Goal: Task Accomplishment & Management: Complete application form

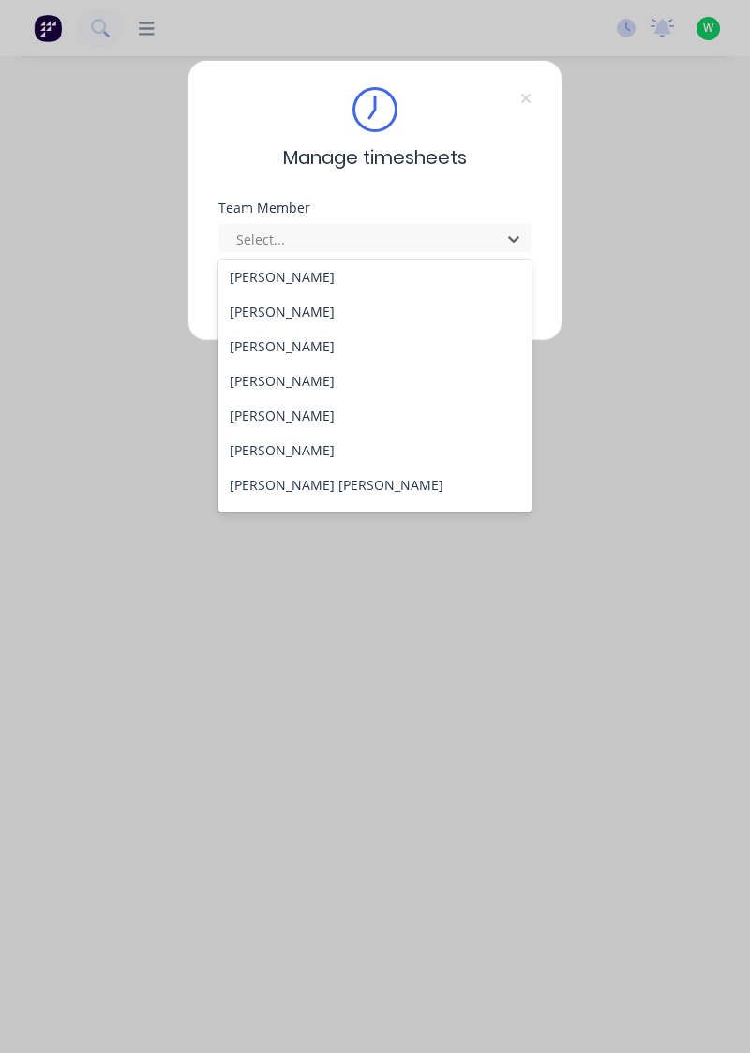
scroll to position [143, 0]
click at [285, 487] on div "[PERSON_NAME] [PERSON_NAME]" at bounding box center [375, 484] width 314 height 35
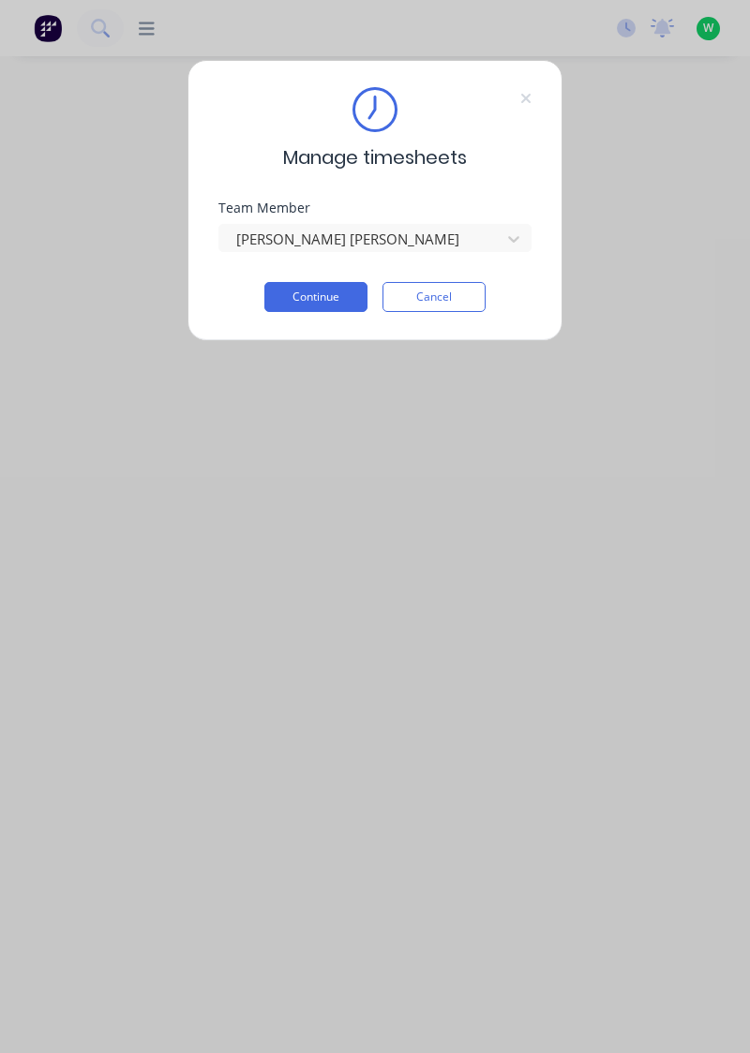
click at [321, 302] on button "Continue" at bounding box center [315, 297] width 103 height 30
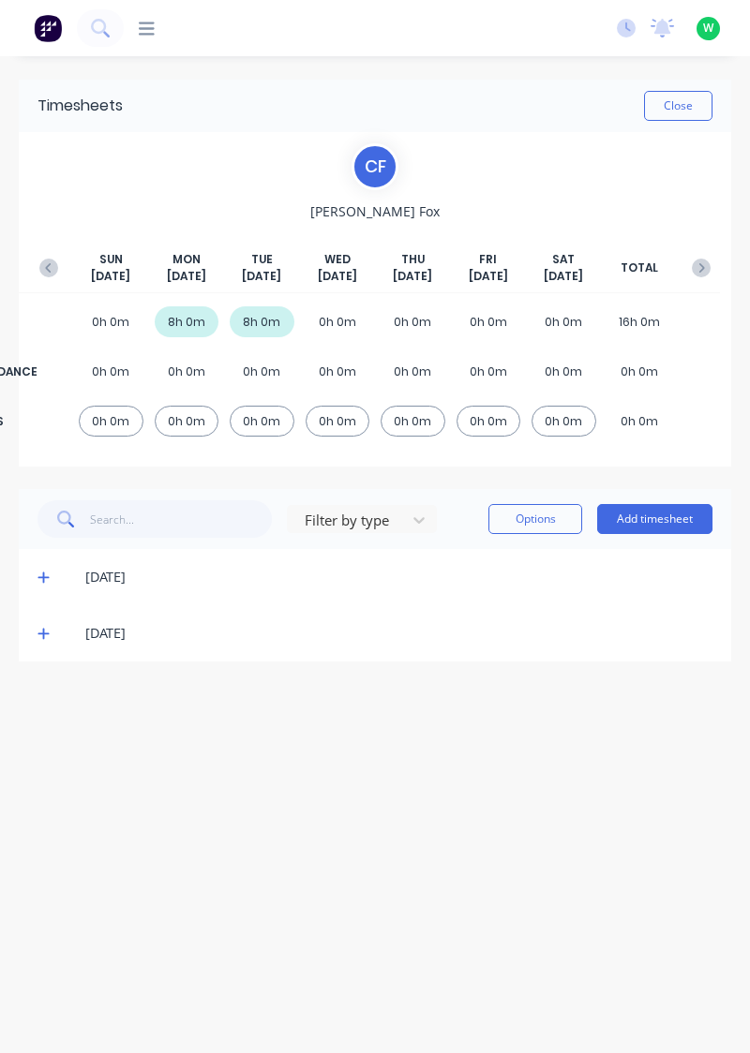
click at [685, 524] on button "Add timesheet" at bounding box center [654, 519] width 115 height 30
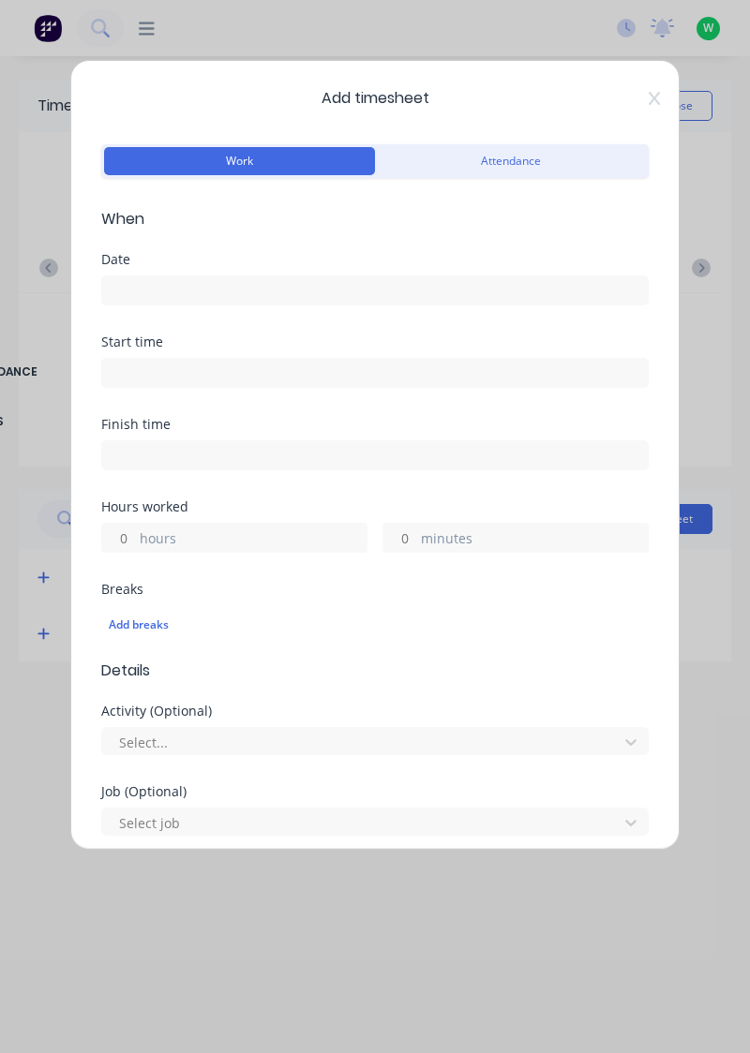
click at [366, 281] on input at bounding box center [374, 290] width 545 height 28
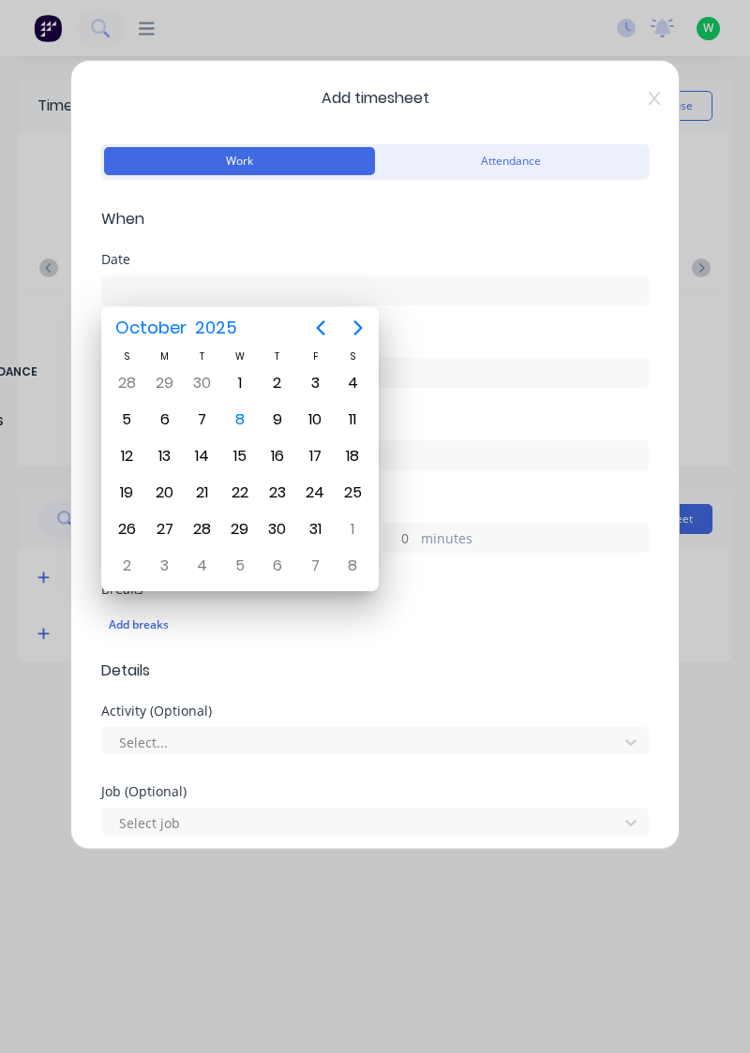
click at [244, 416] on div "8" at bounding box center [240, 420] width 28 height 28
type input "[DATE]"
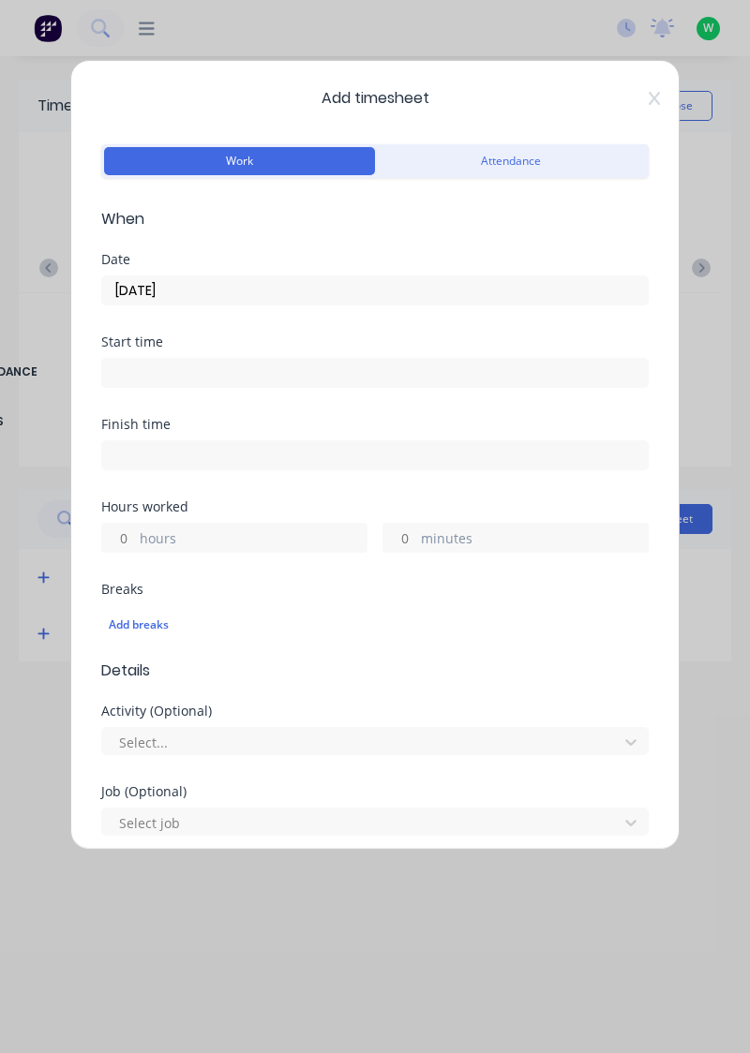
click at [261, 540] on label "hours" at bounding box center [253, 540] width 227 height 23
click at [135, 540] on input "hours" at bounding box center [118, 538] width 33 height 28
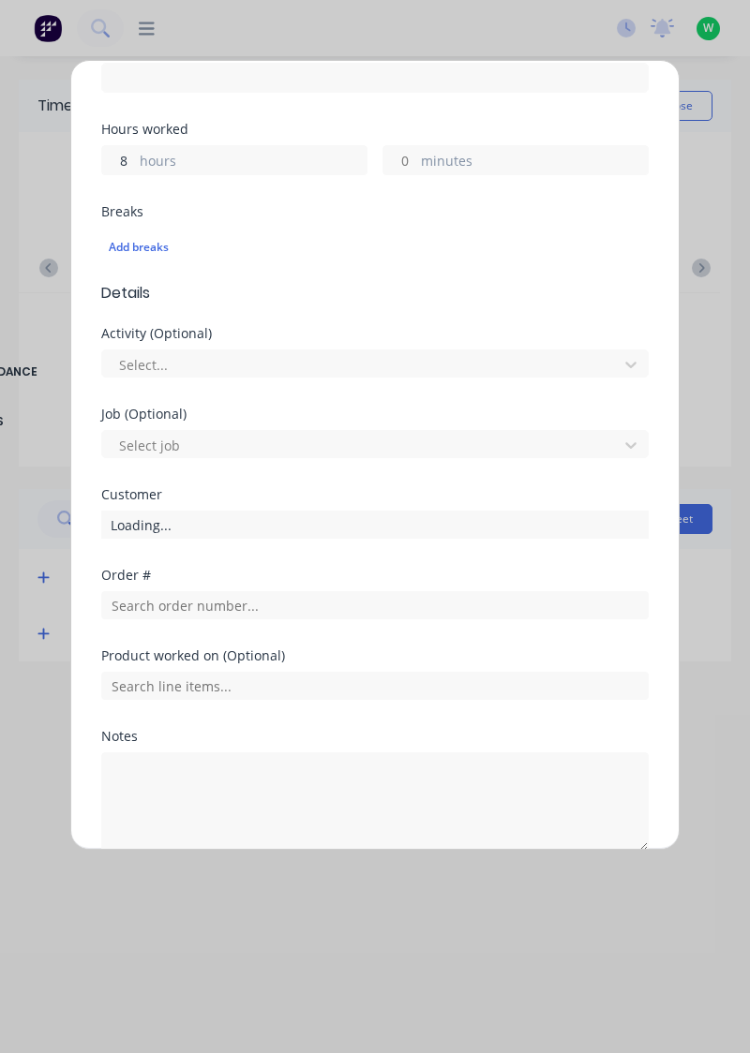
scroll to position [463, 0]
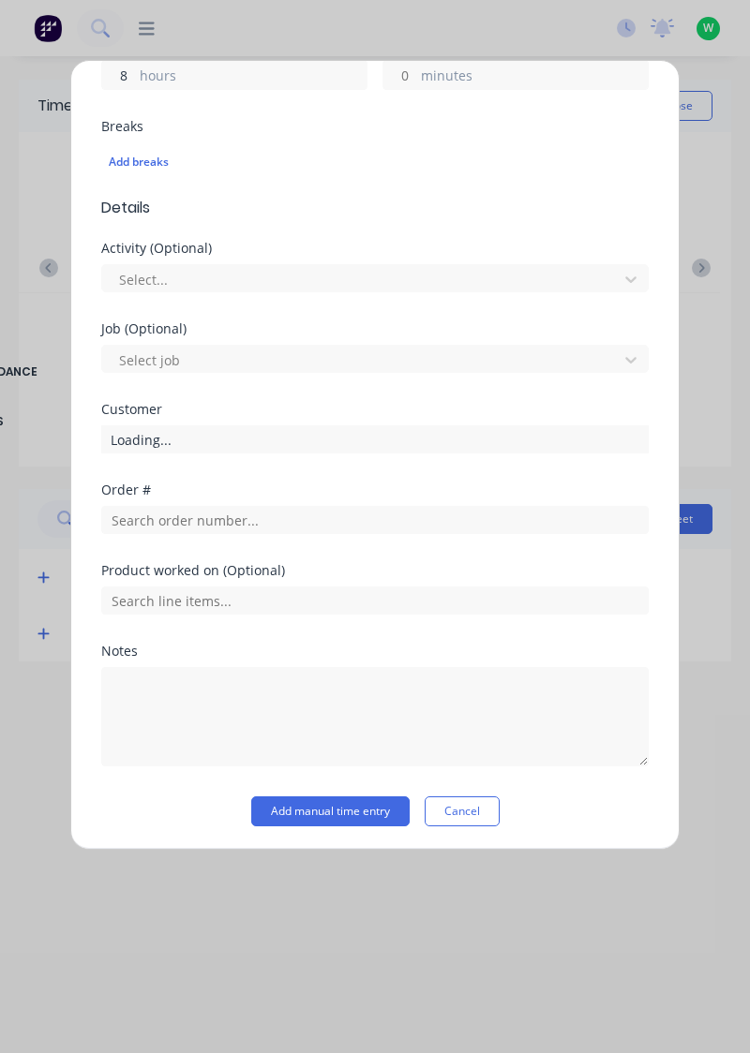
type input "8"
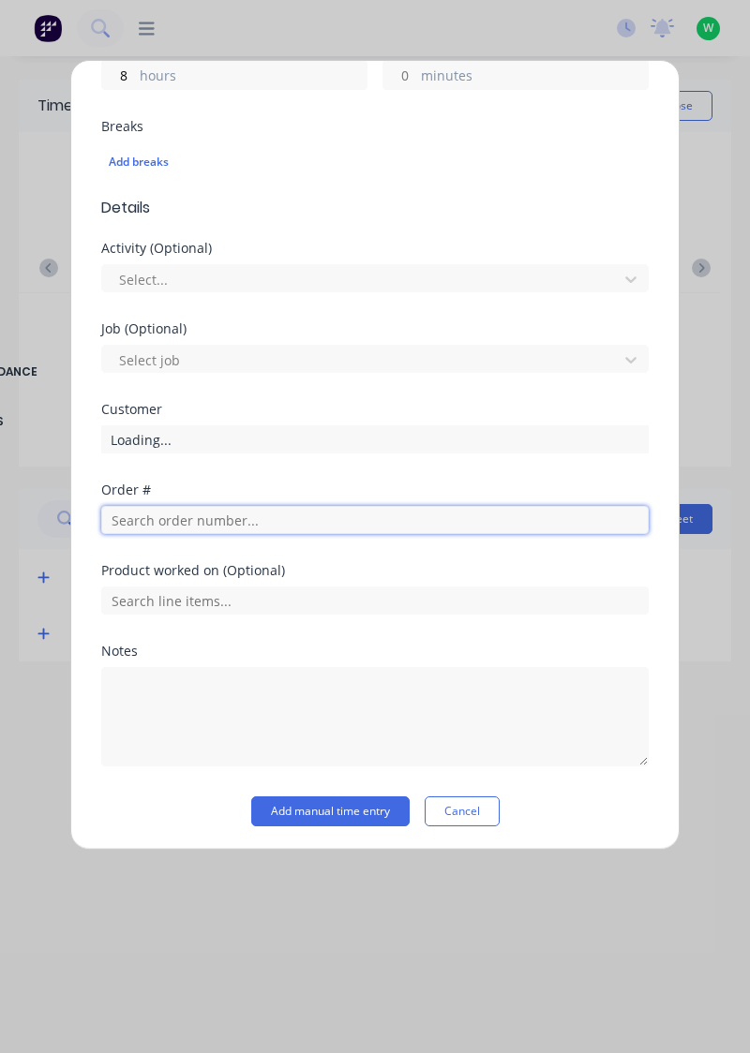
click at [308, 521] on input "text" at bounding box center [374, 520] width 547 height 28
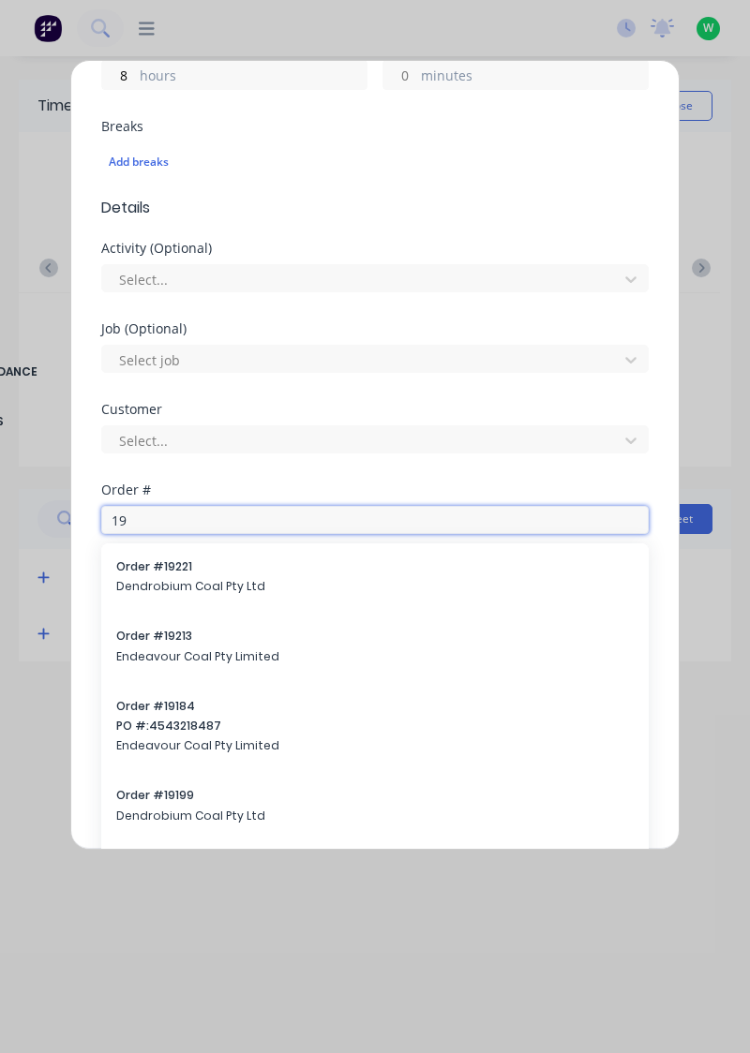
click at [447, 517] on input "19" at bounding box center [374, 520] width 547 height 28
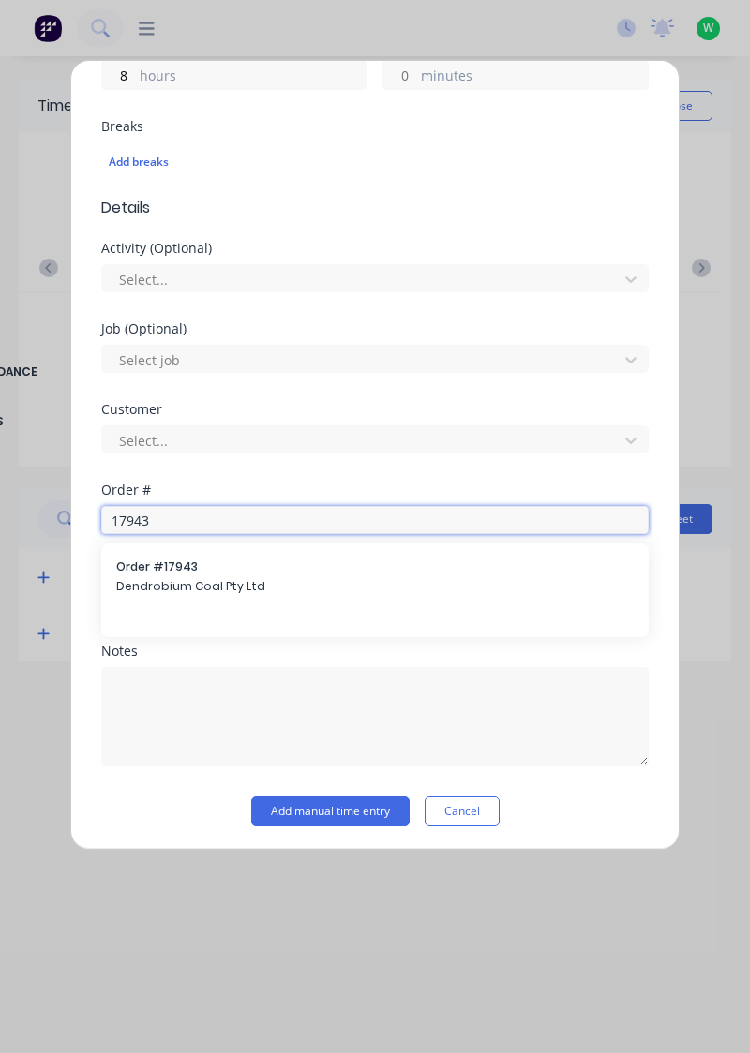
type input "17943"
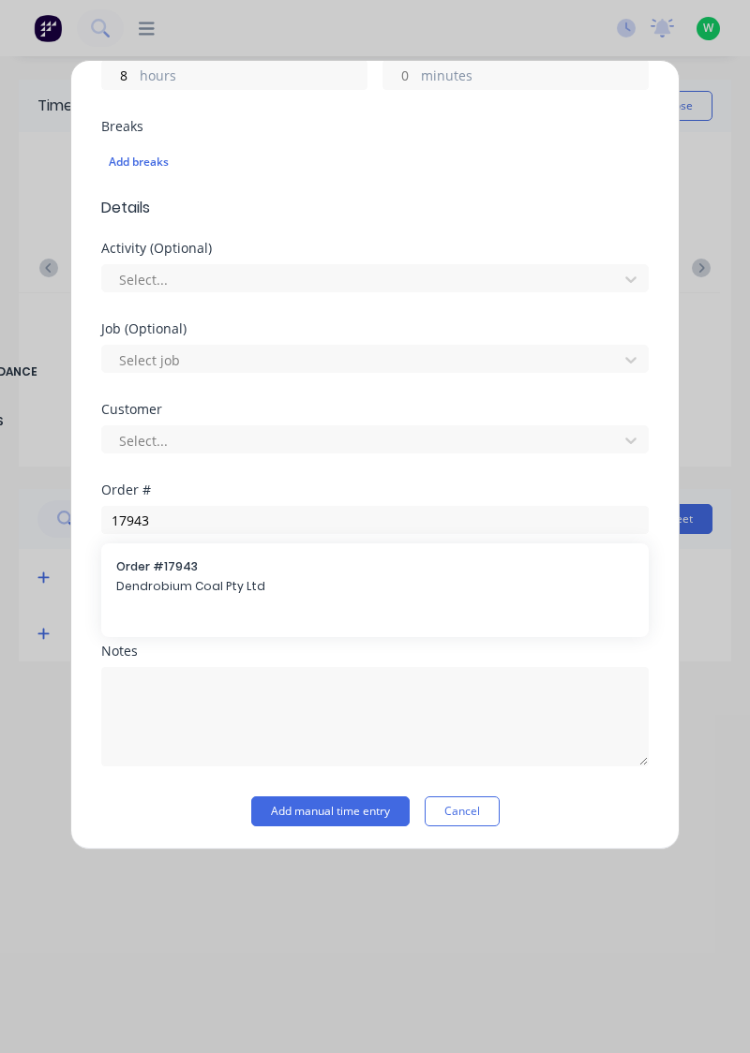
click at [257, 581] on span "Dendrobium Coal Pty Ltd" at bounding box center [374, 586] width 517 height 17
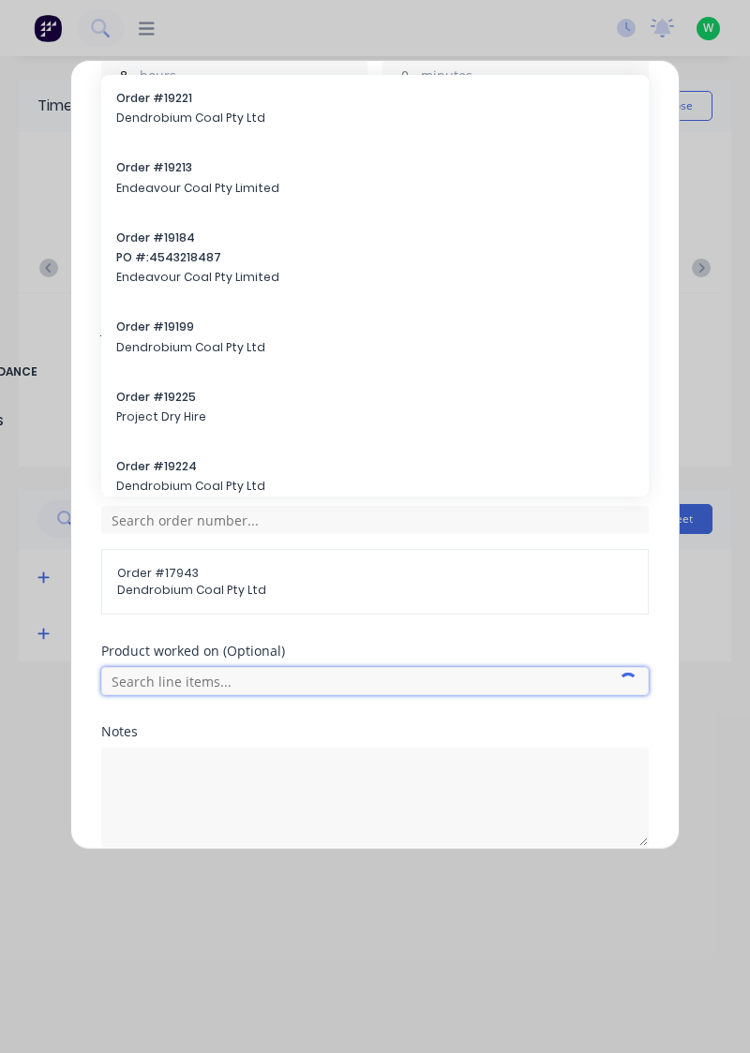
click at [347, 683] on input "text" at bounding box center [374, 681] width 547 height 28
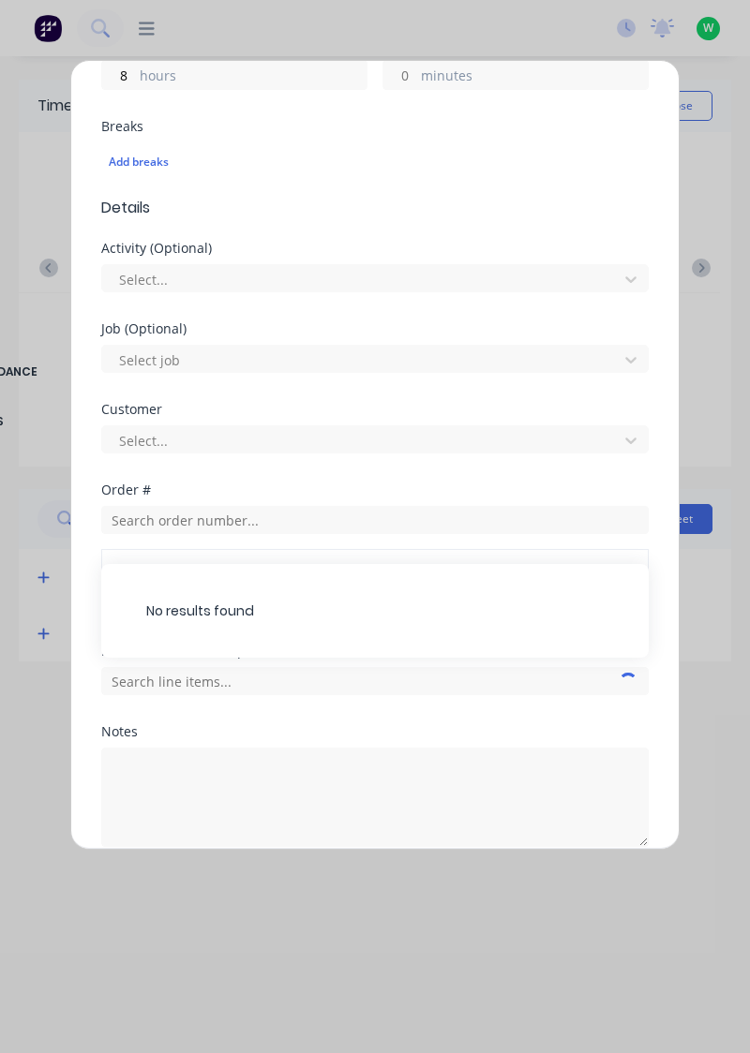
click at [703, 571] on div "Add timesheet Work Attendance When Date 08/10/2025 Start time Finish time Hours…" at bounding box center [375, 526] width 750 height 1053
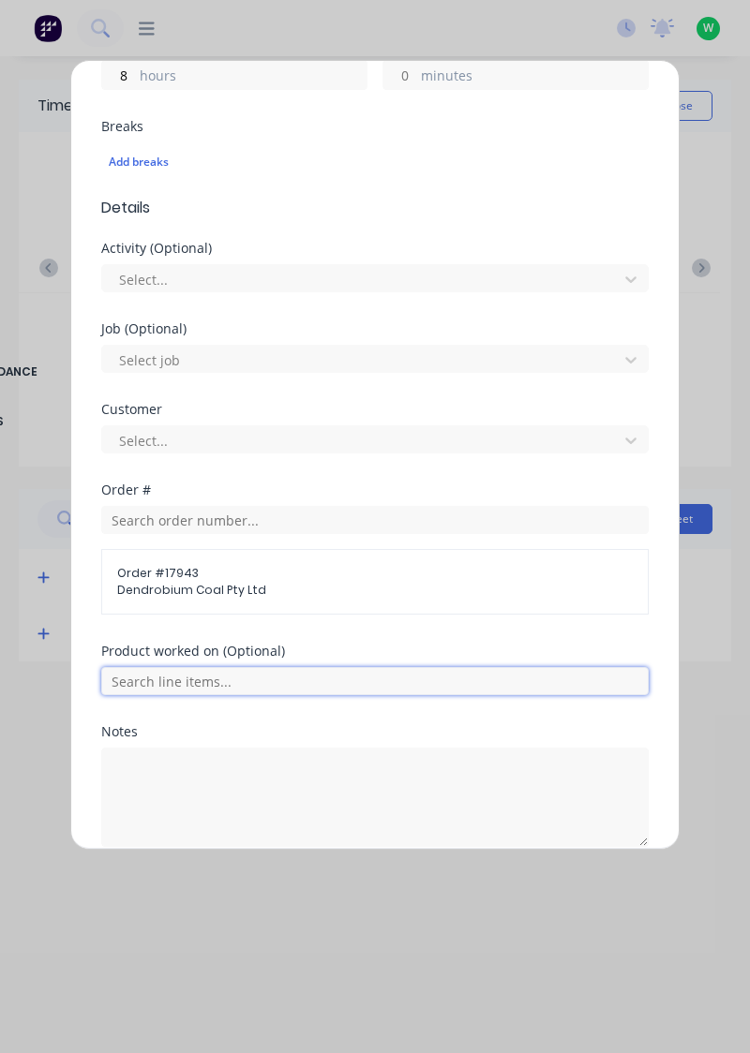
click at [517, 670] on input "text" at bounding box center [374, 681] width 547 height 28
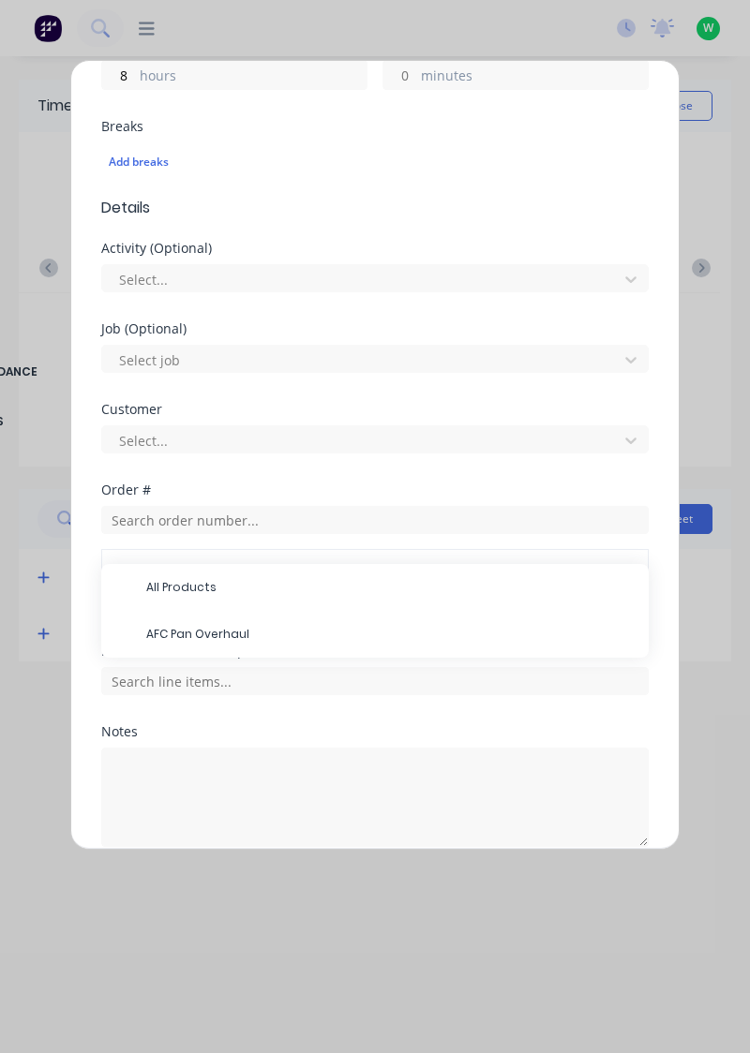
click at [375, 634] on span "AFC Pan Overhaul" at bounding box center [389, 634] width 487 height 17
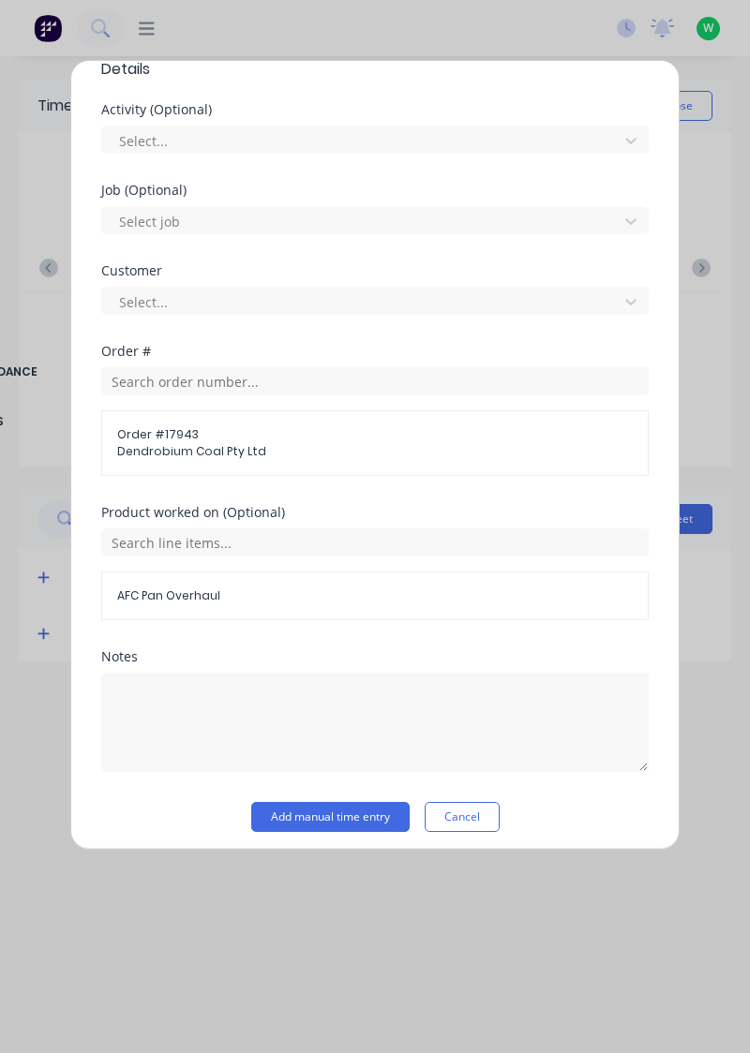
scroll to position [605, 0]
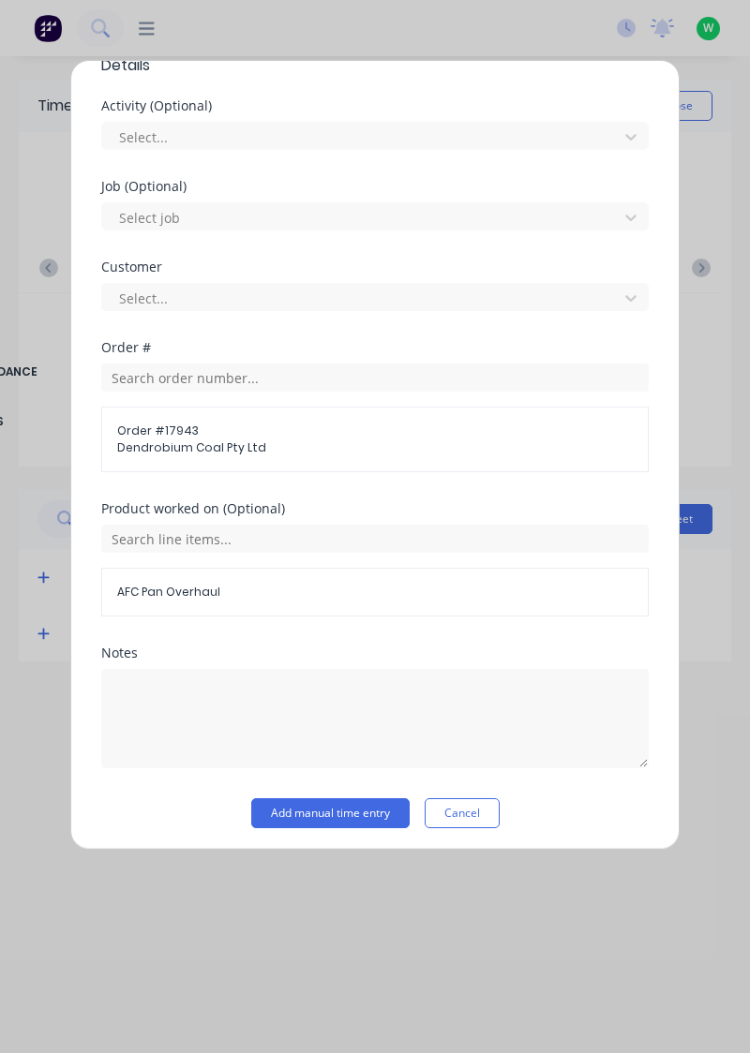
click at [337, 813] on button "Add manual time entry" at bounding box center [330, 813] width 158 height 30
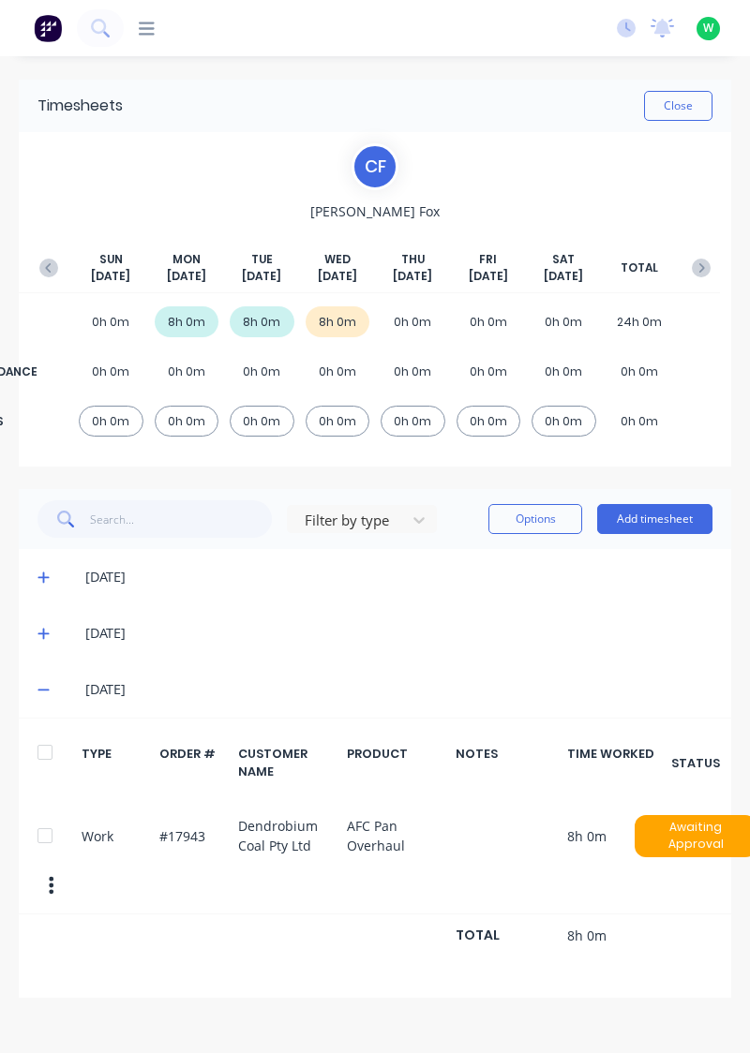
click at [39, 690] on icon at bounding box center [42, 691] width 11 height 2
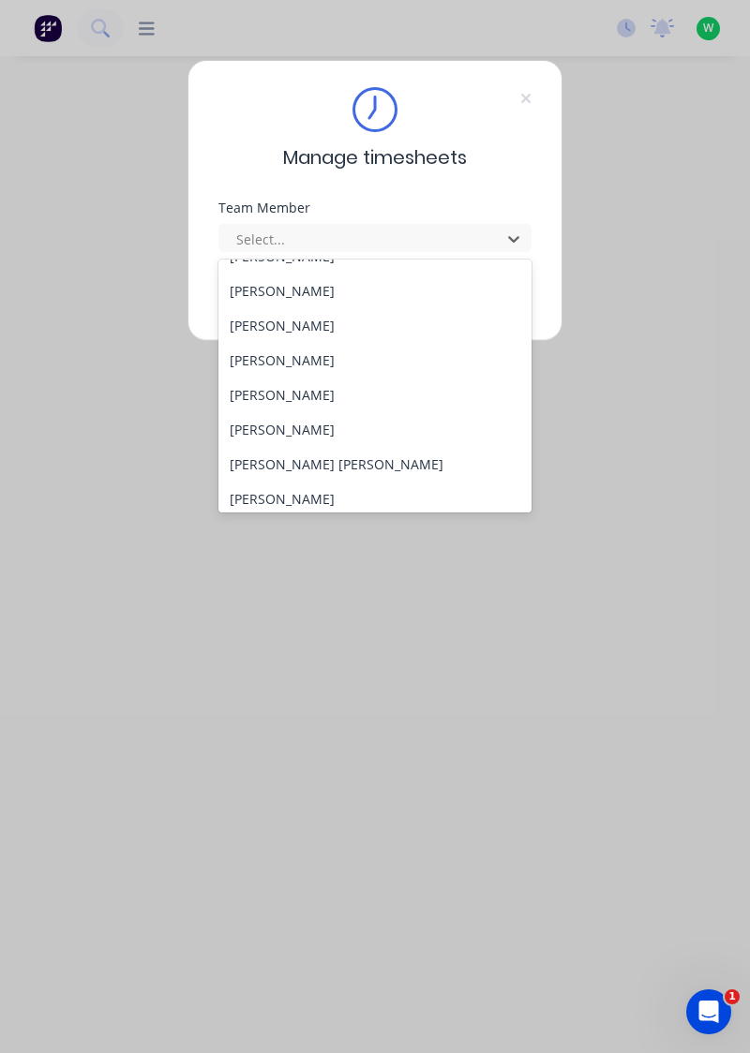
scroll to position [165, 0]
click at [277, 500] on div "[PERSON_NAME]" at bounding box center [375, 497] width 314 height 35
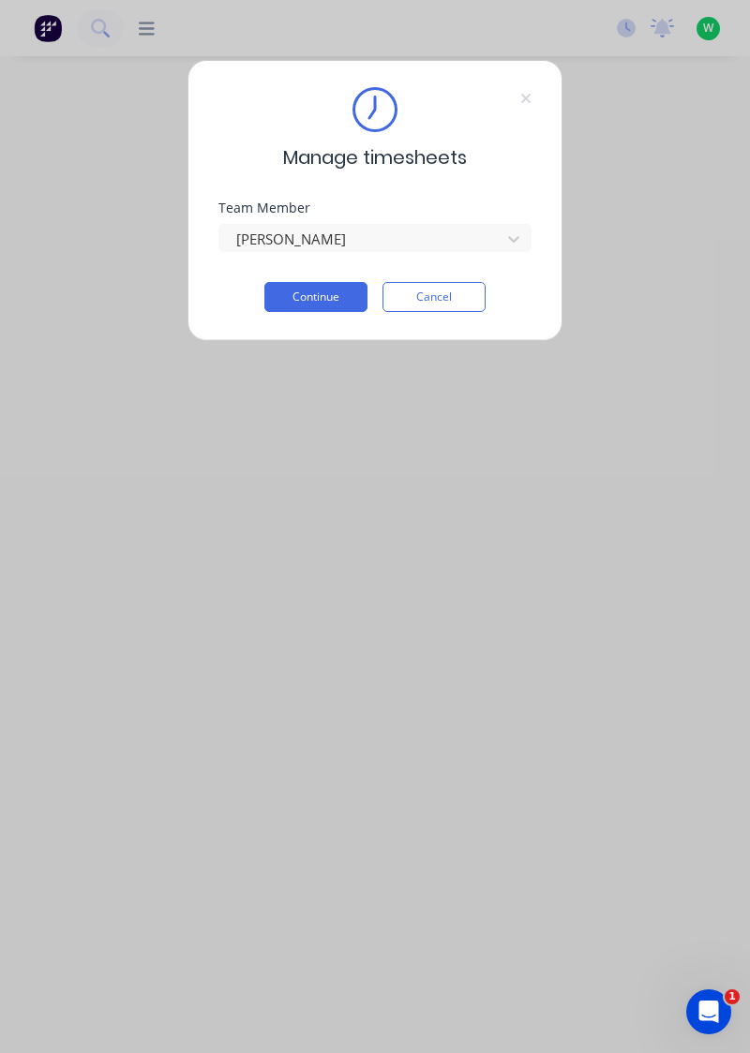
click at [306, 290] on button "Continue" at bounding box center [315, 297] width 103 height 30
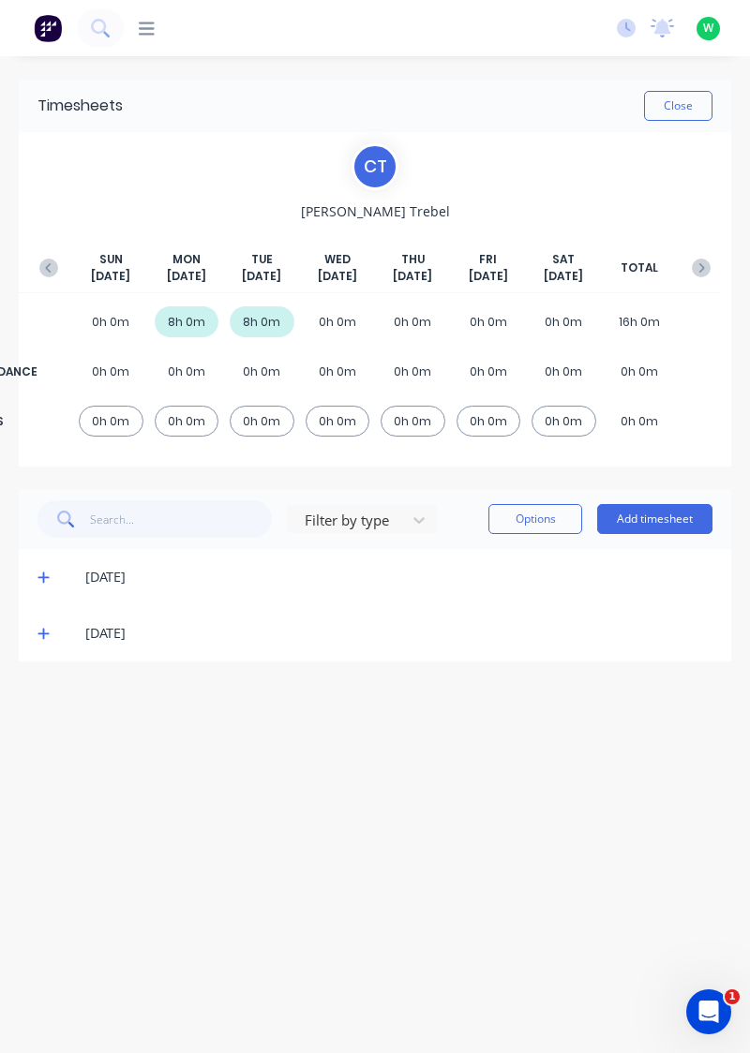
click at [670, 521] on button "Add timesheet" at bounding box center [654, 519] width 115 height 30
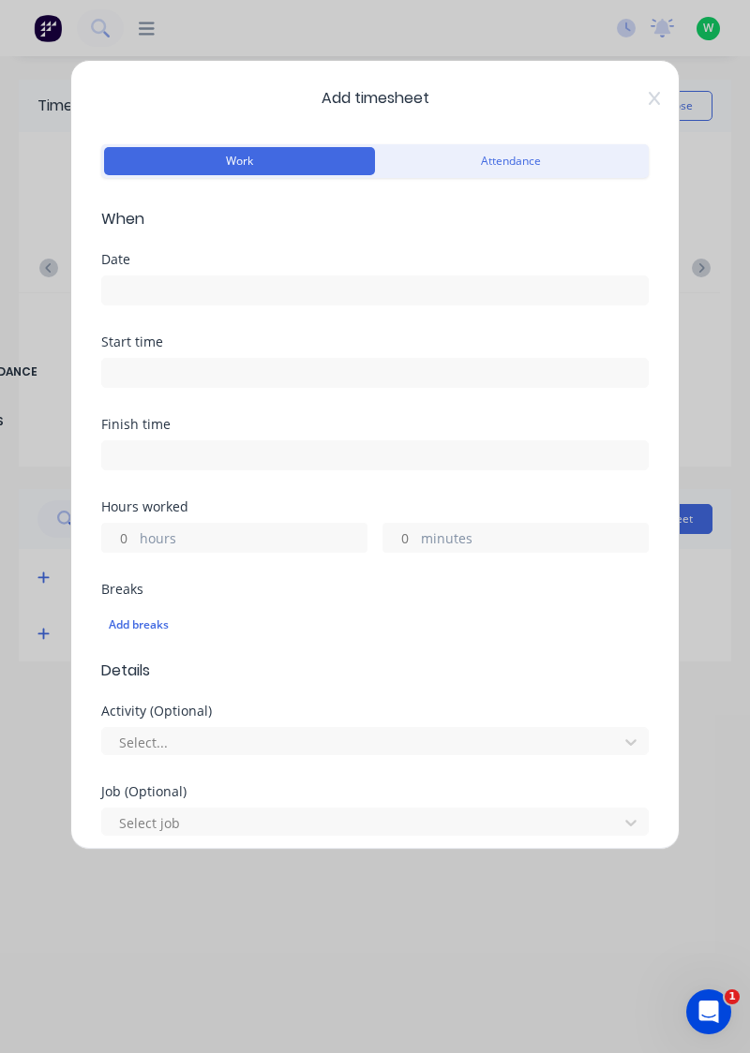
click at [153, 280] on input at bounding box center [374, 290] width 545 height 28
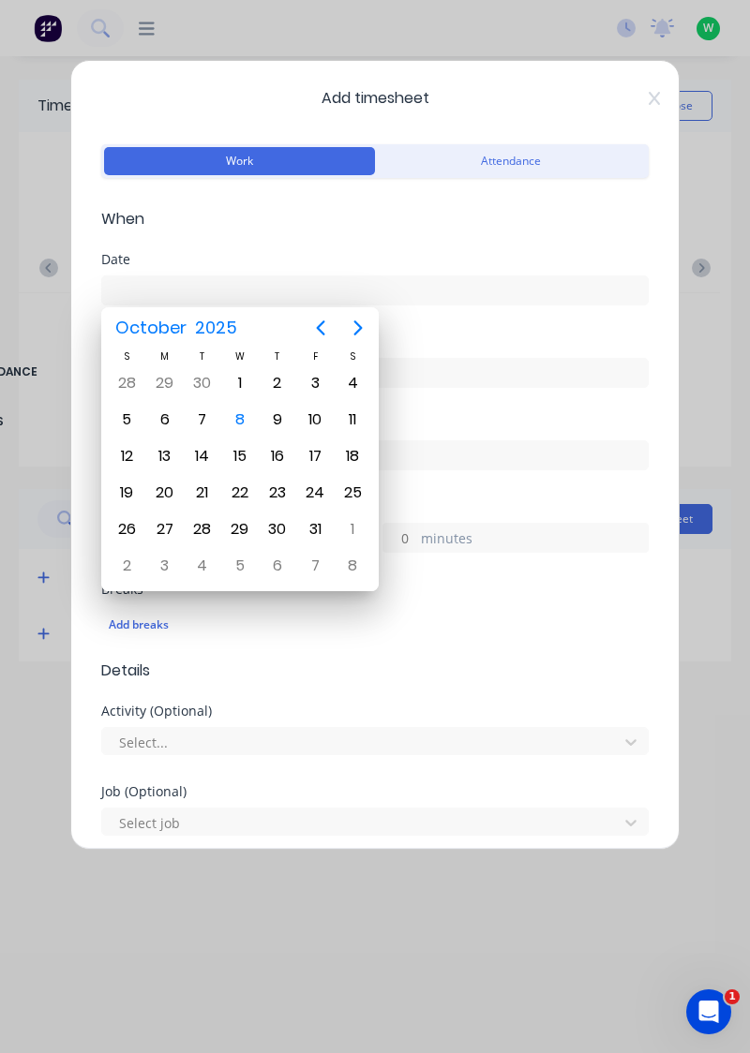
click at [247, 424] on div "8" at bounding box center [240, 420] width 28 height 28
type input "[DATE]"
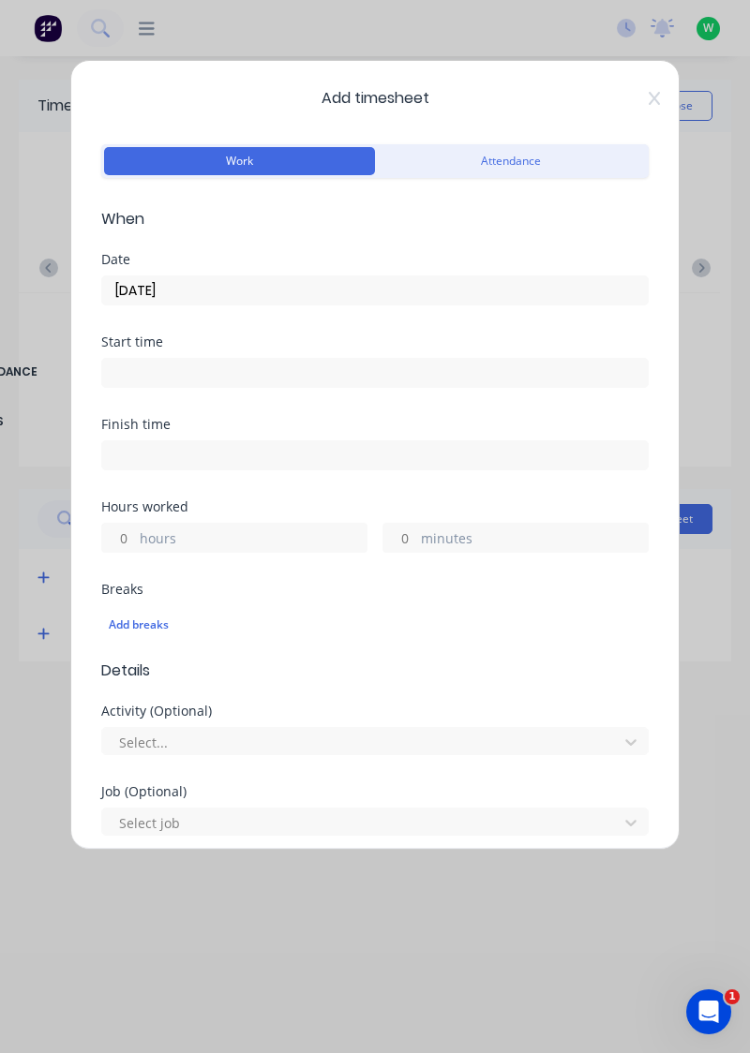
click at [169, 539] on label "hours" at bounding box center [253, 540] width 227 height 23
click at [135, 539] on input "hours" at bounding box center [118, 538] width 33 height 28
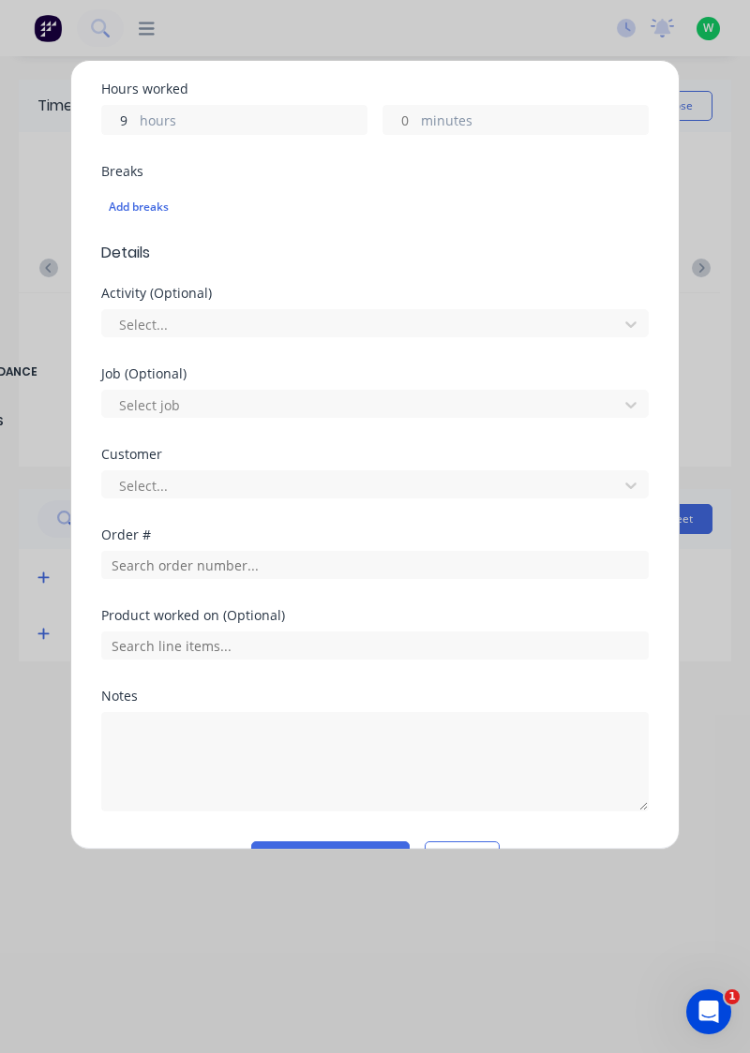
scroll to position [433, 0]
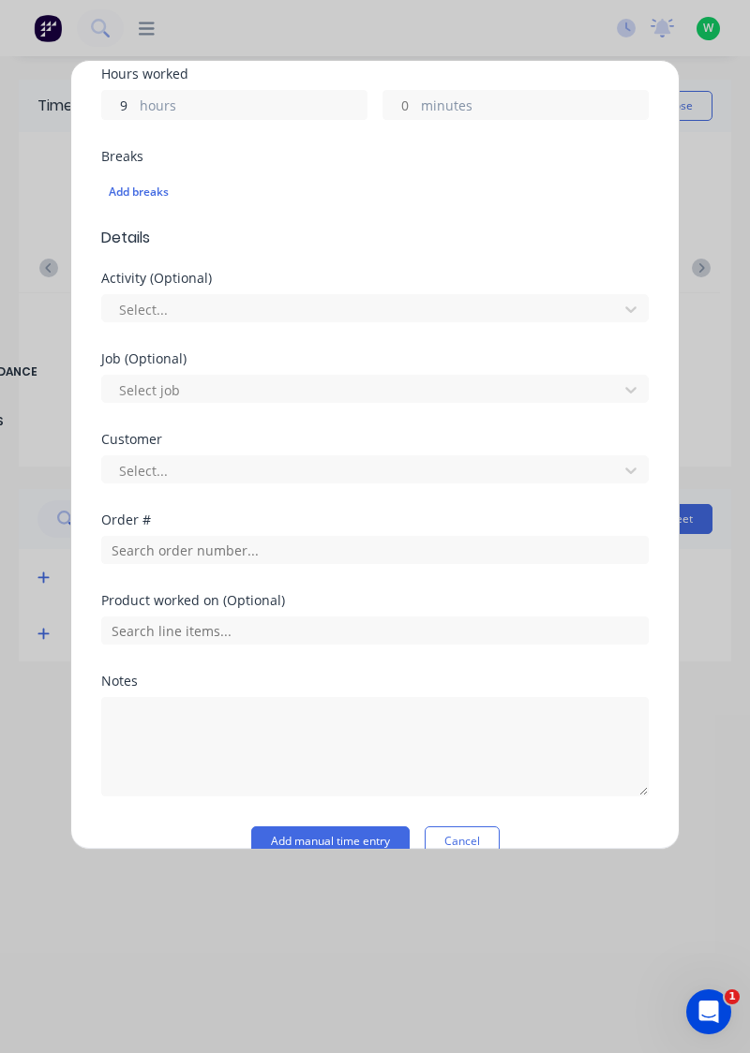
type input "9"
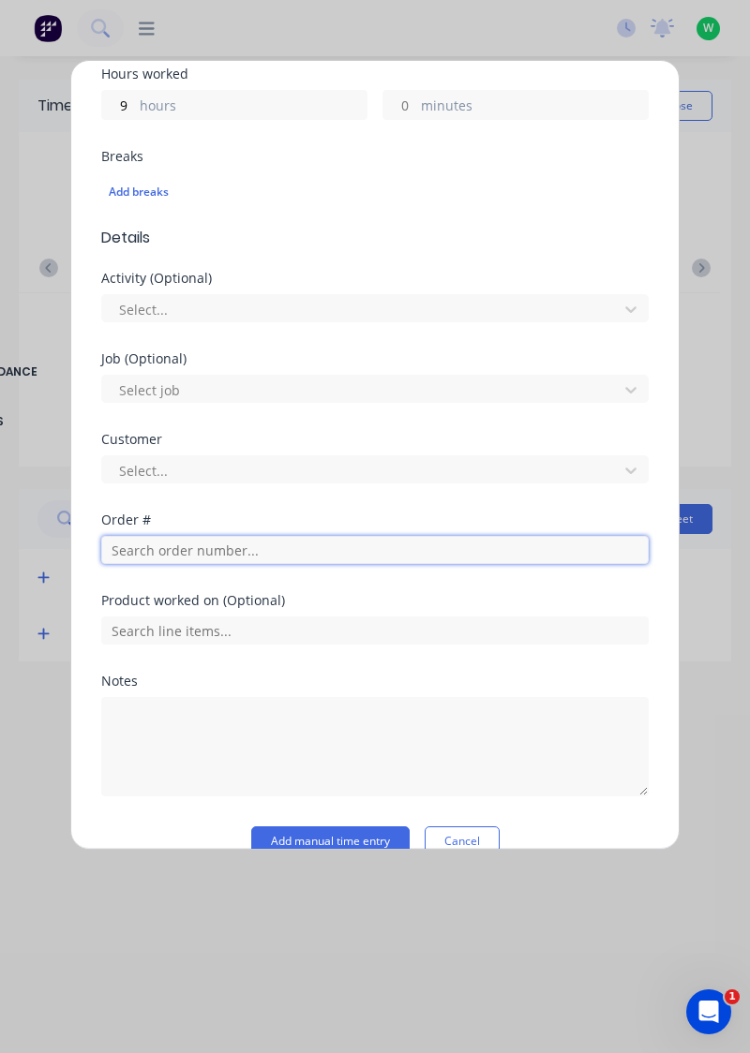
click at [215, 548] on input "text" at bounding box center [374, 550] width 547 height 28
type input "17943"
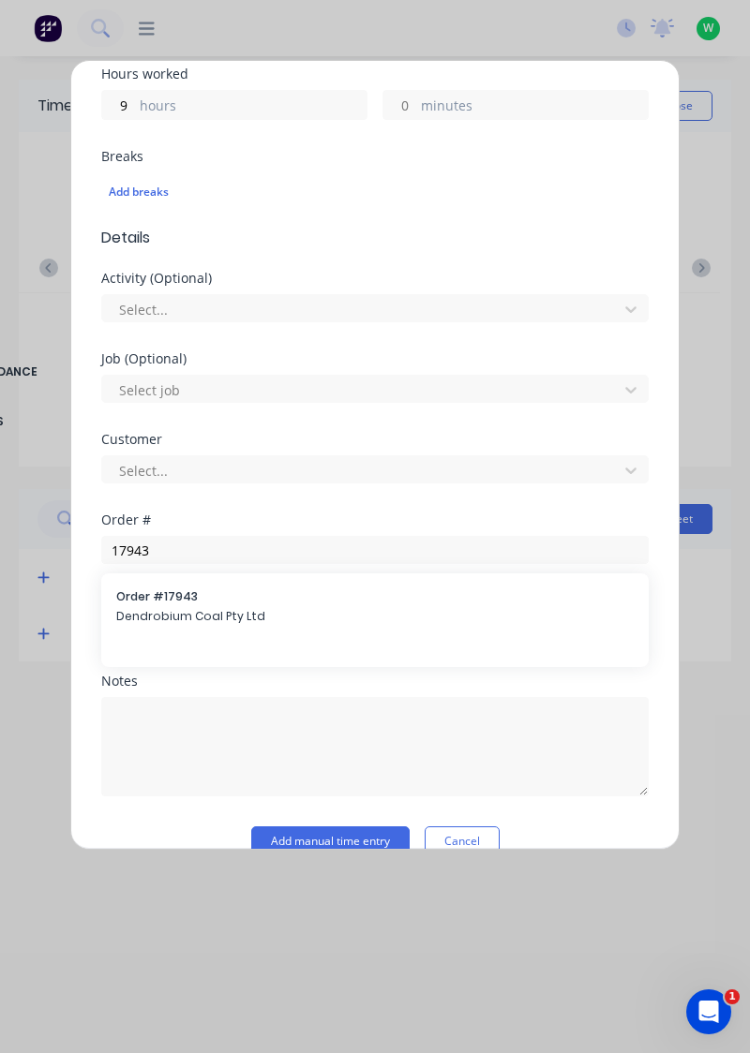
click at [171, 608] on span "Dendrobium Coal Pty Ltd" at bounding box center [374, 616] width 517 height 17
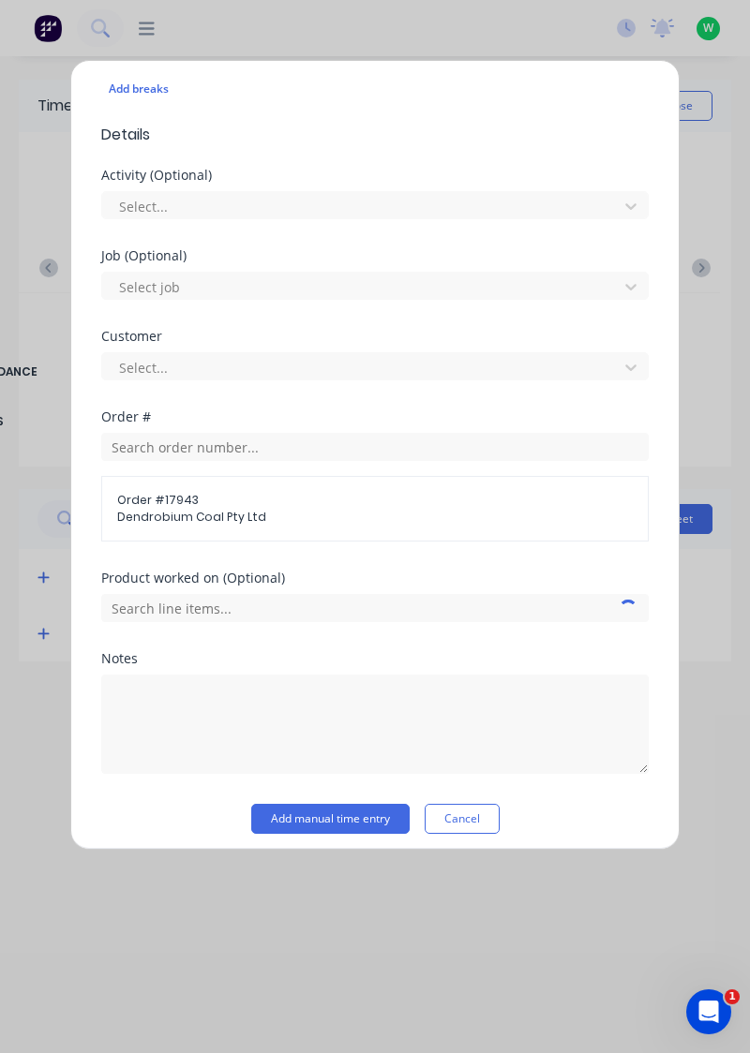
scroll to position [543, 0]
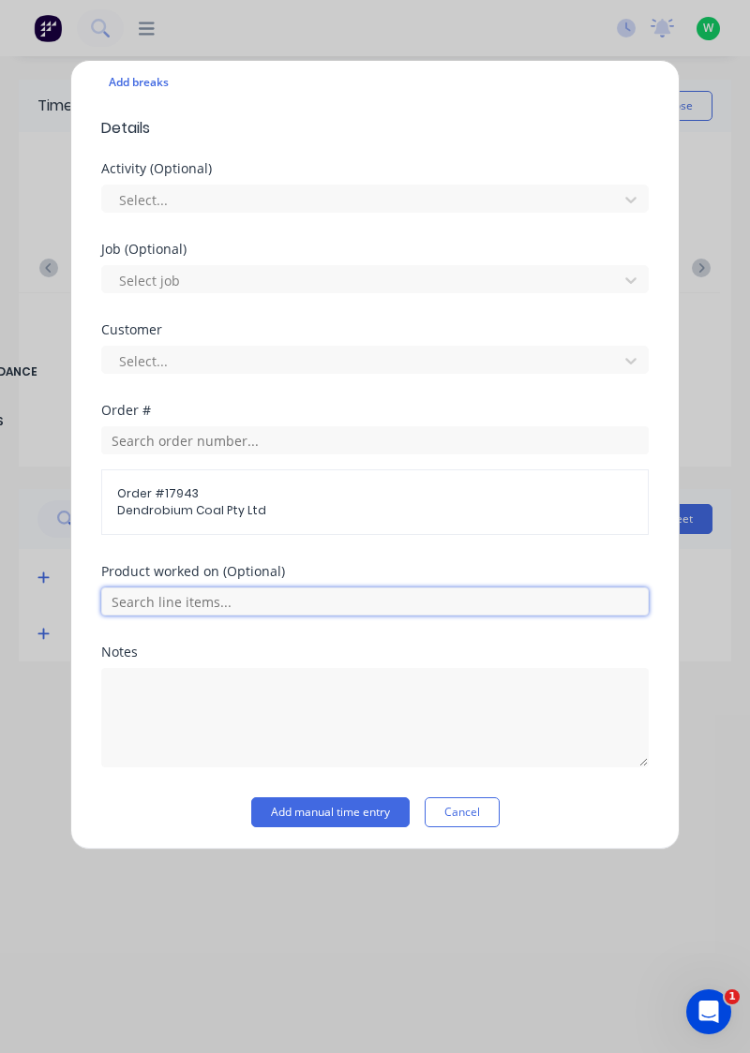
click at [187, 593] on input "text" at bounding box center [374, 602] width 547 height 28
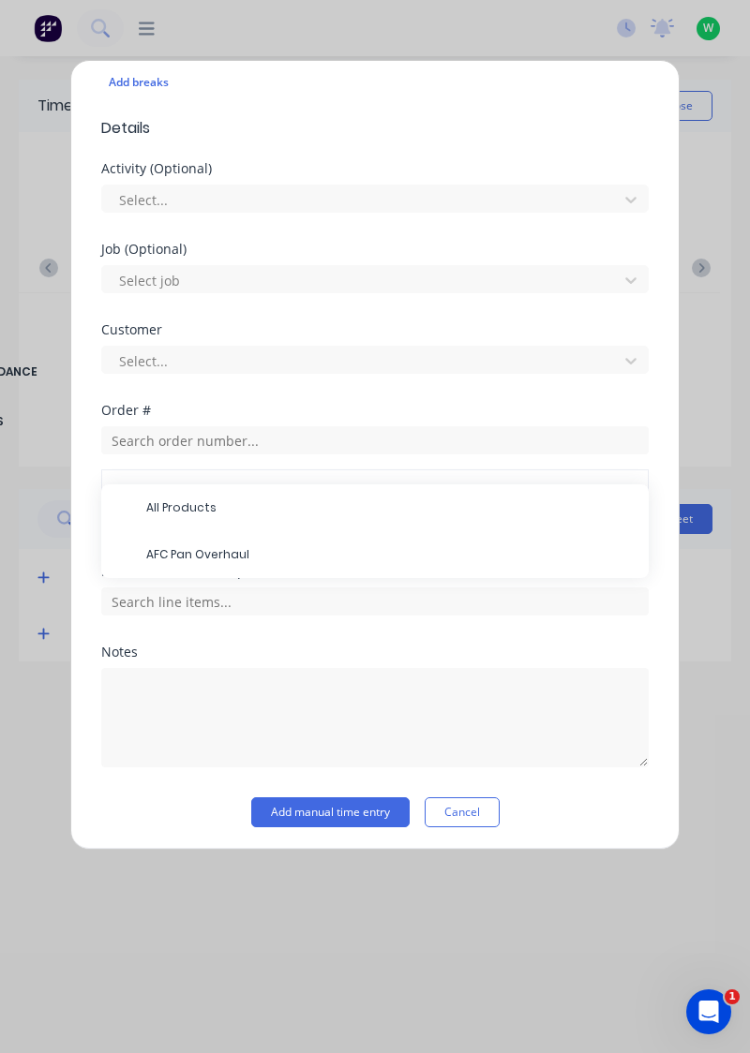
click at [216, 547] on span "AFC Pan Overhaul" at bounding box center [389, 554] width 487 height 17
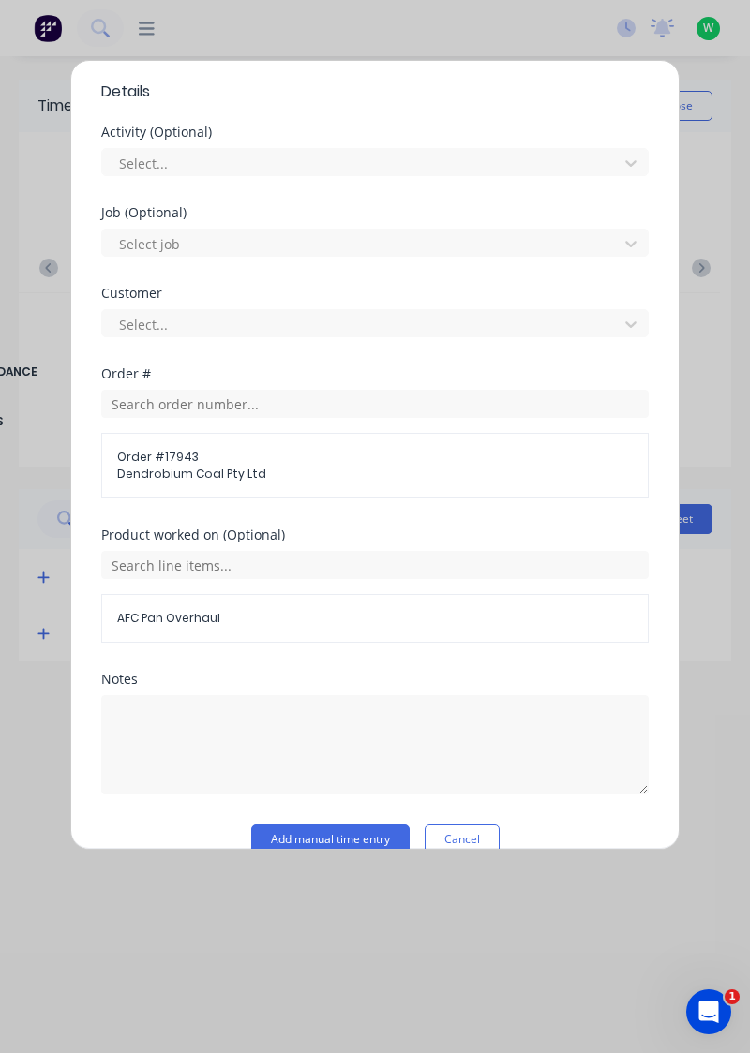
scroll to position [605, 0]
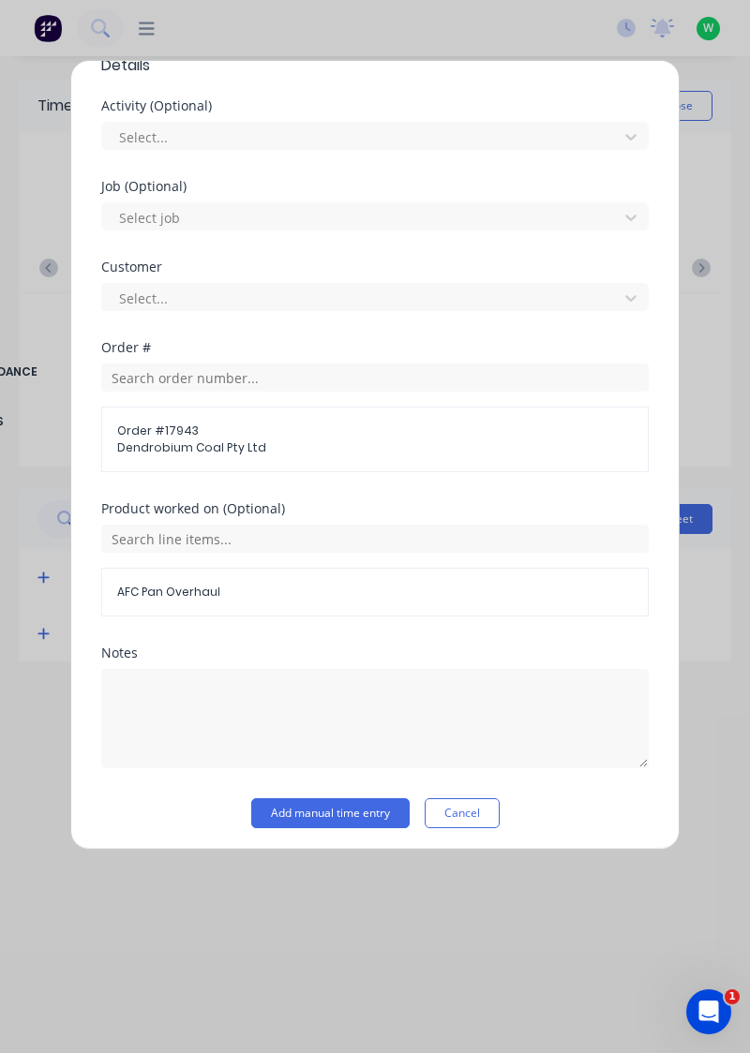
click at [343, 813] on button "Add manual time entry" at bounding box center [330, 813] width 158 height 30
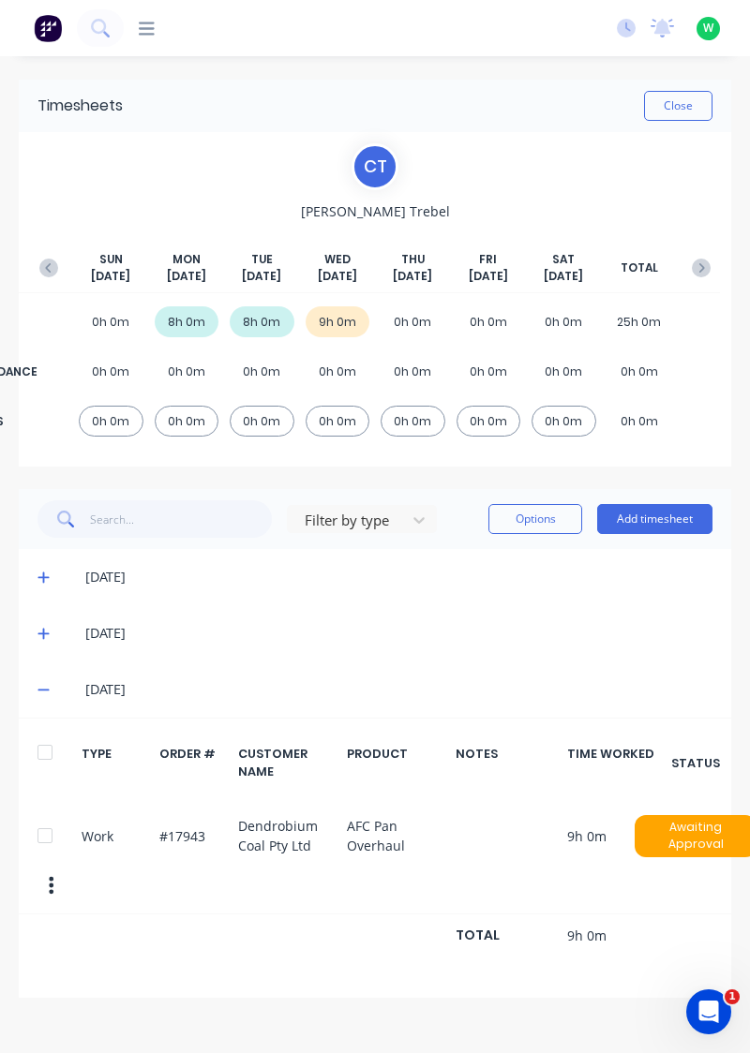
click at [683, 99] on button "Close" at bounding box center [678, 106] width 68 height 30
